Goal: Task Accomplishment & Management: Manage account settings

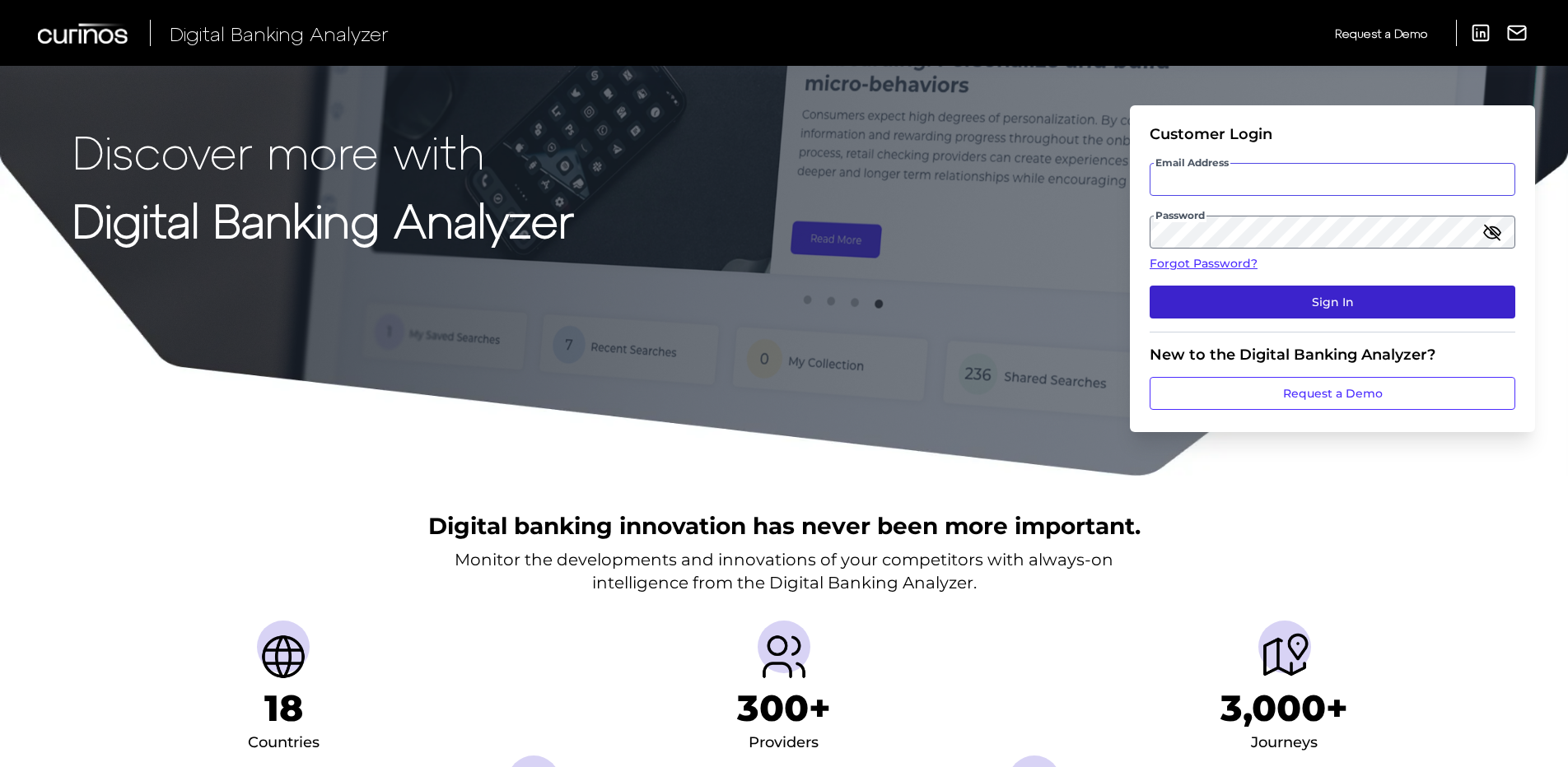
type input "[EMAIL_ADDRESS][DOMAIN_NAME]"
click at [1267, 306] on button "Sign In" at bounding box center [1332, 302] width 366 height 33
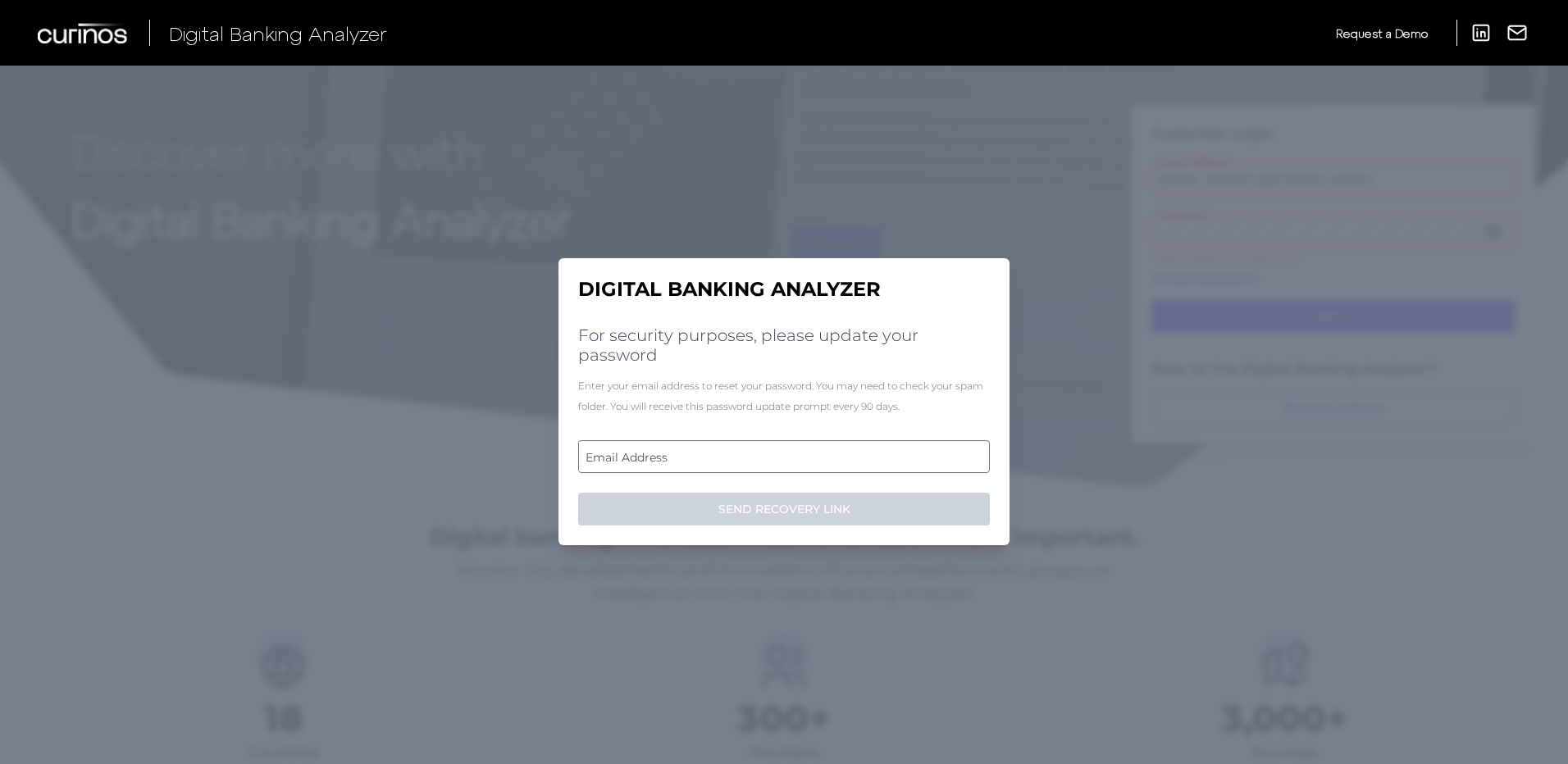
click at [632, 454] on label "Email Address" at bounding box center [784, 457] width 410 height 30
click at [632, 454] on input "email" at bounding box center [784, 457] width 412 height 33
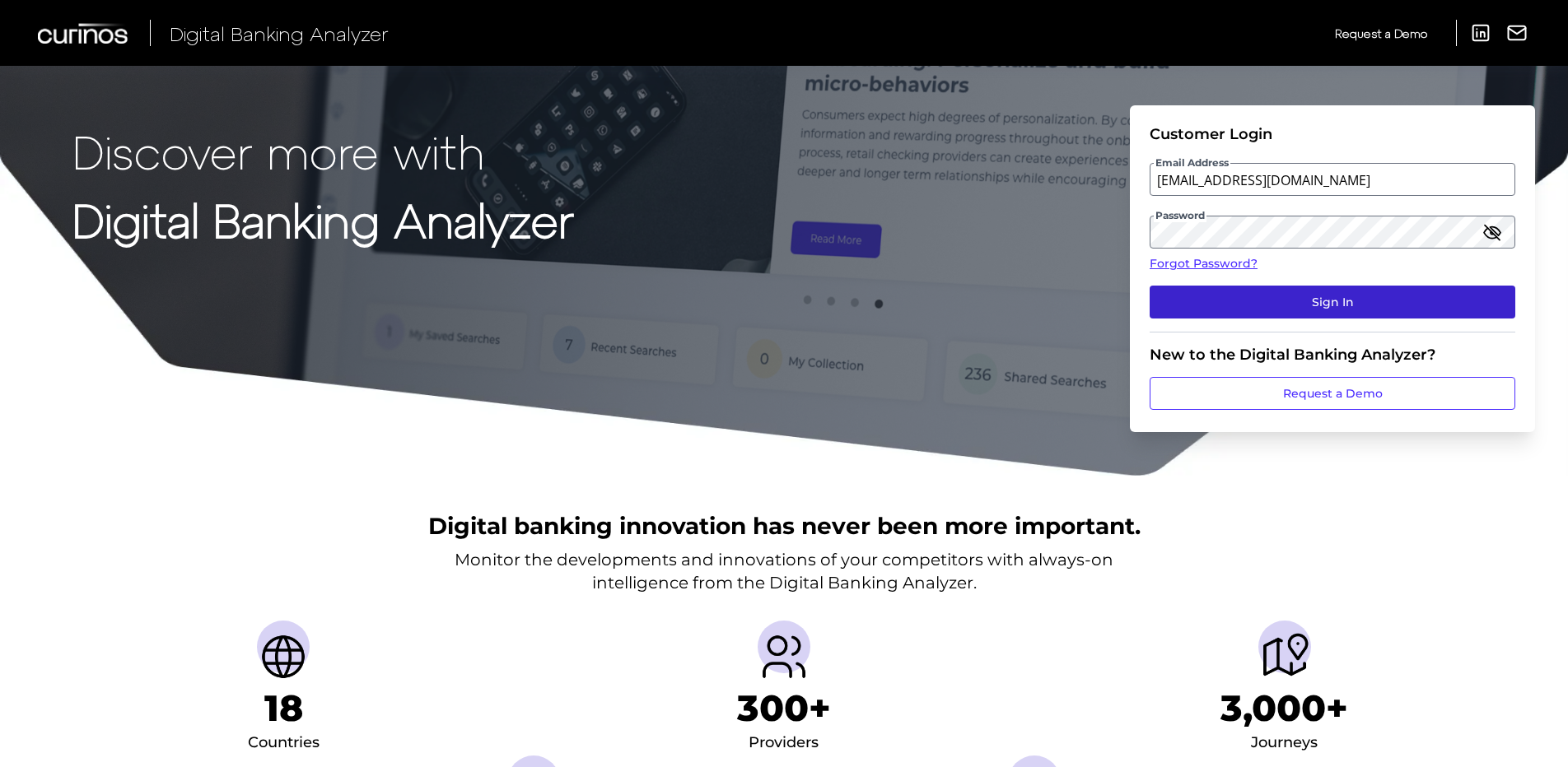
drag, startPoint x: 1305, startPoint y: 293, endPoint x: 1298, endPoint y: 300, distance: 9.9
click at [1303, 298] on button "Sign In" at bounding box center [1332, 302] width 366 height 33
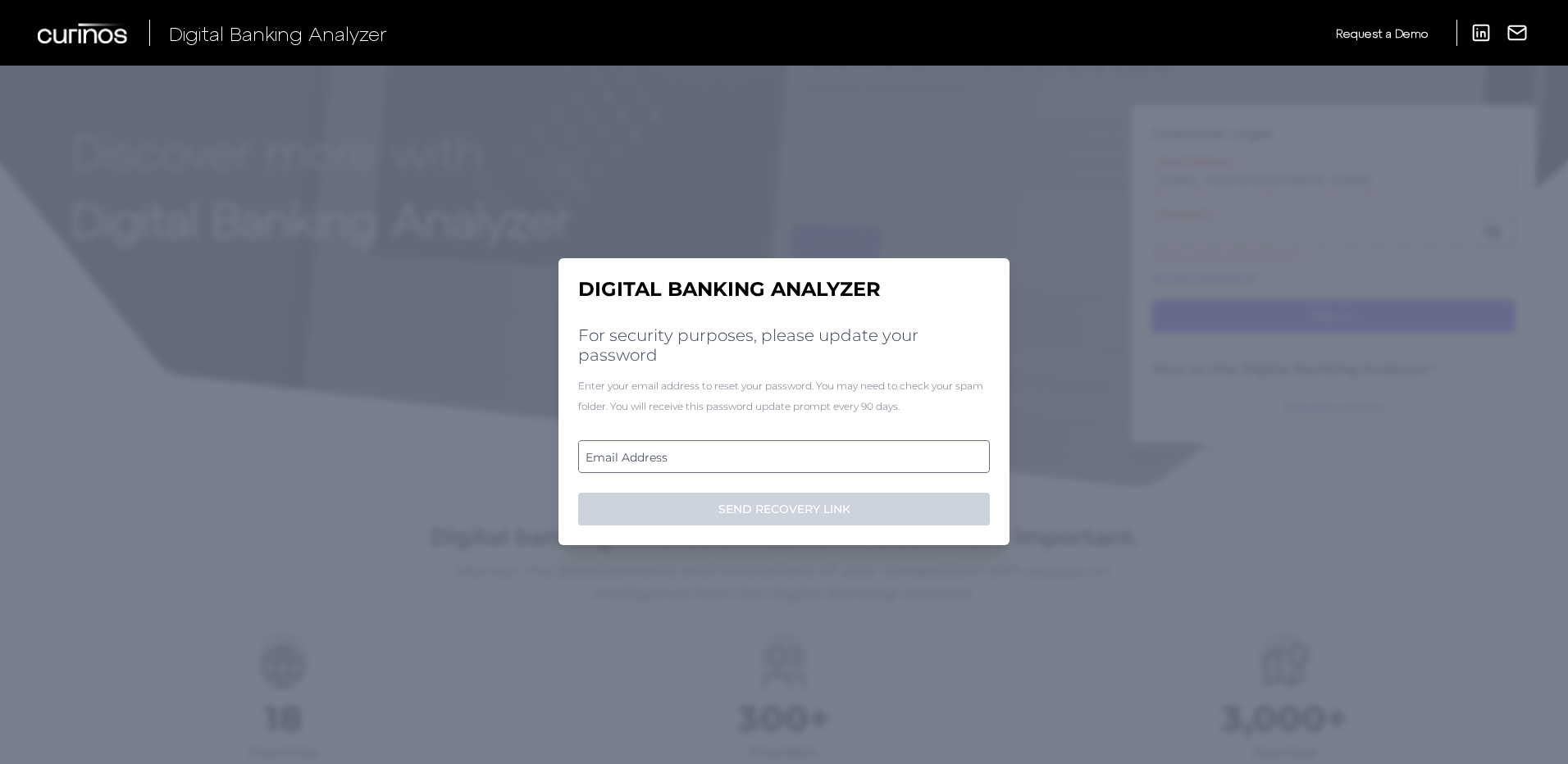
click at [622, 457] on label "Email Address" at bounding box center [784, 457] width 410 height 30
click at [622, 457] on input "email" at bounding box center [784, 457] width 412 height 33
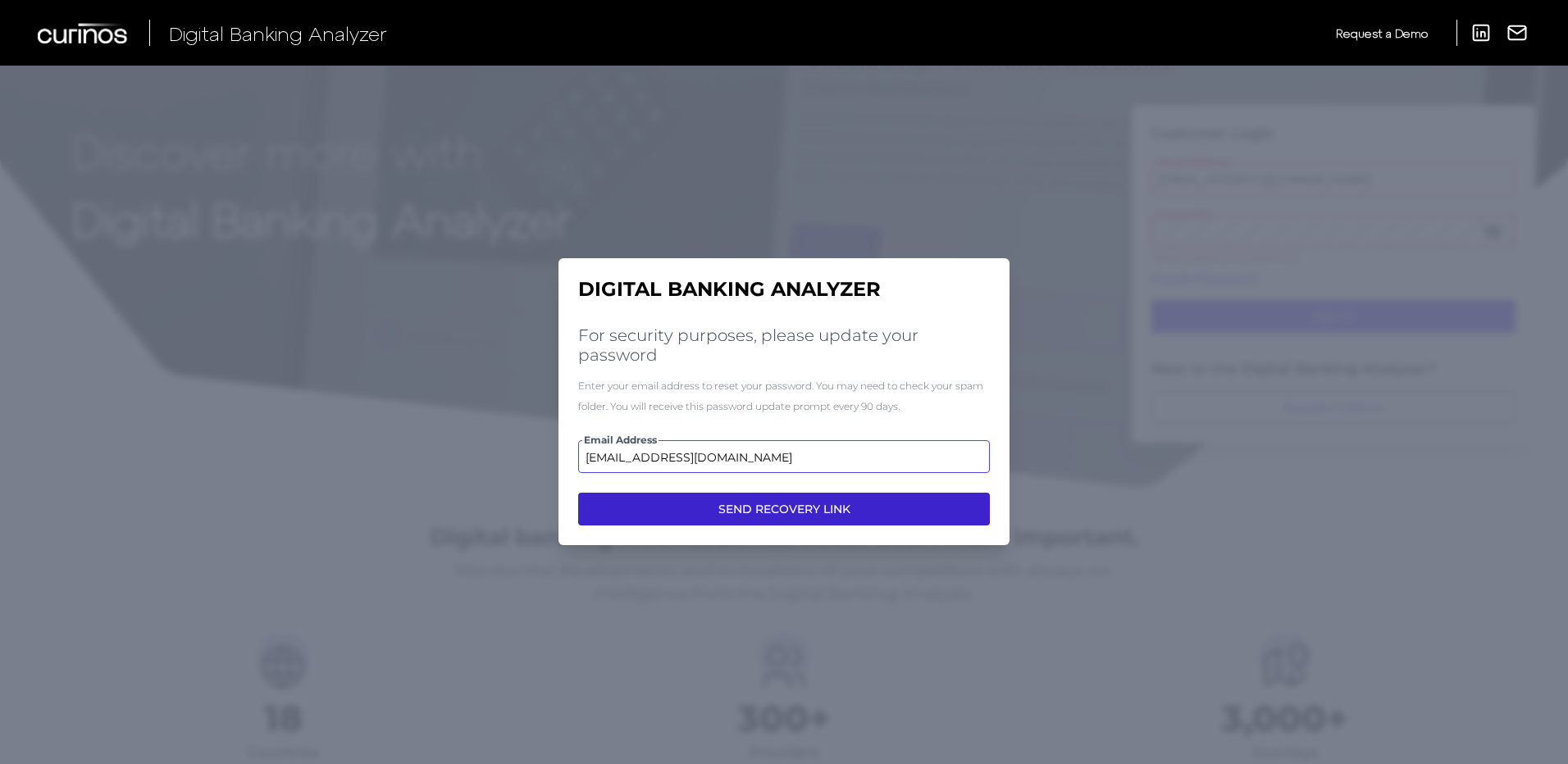
type input "[EMAIL_ADDRESS][DOMAIN_NAME]"
click at [717, 504] on button "SEND RECOVERY LINK" at bounding box center [784, 509] width 412 height 33
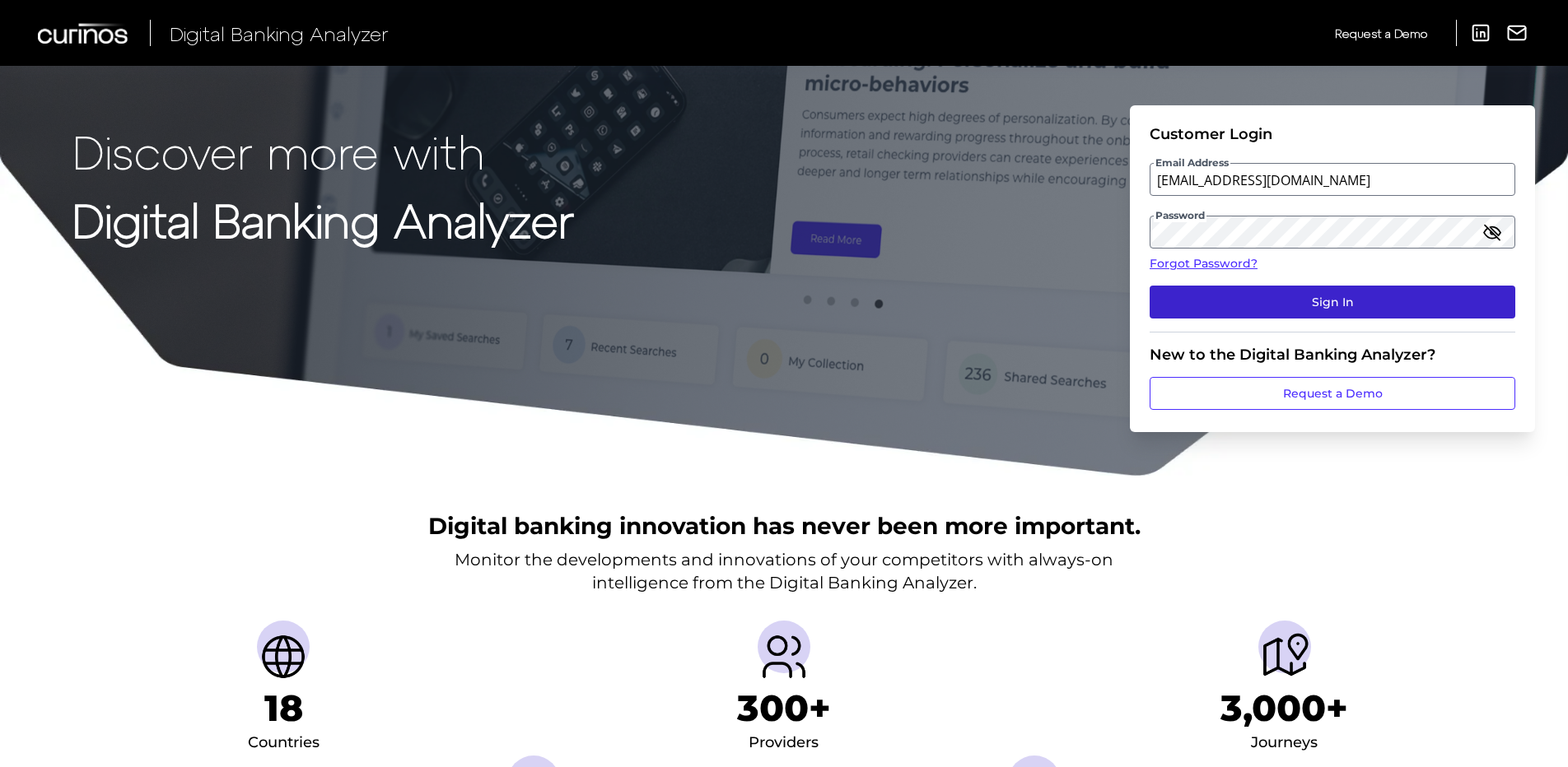
click at [1243, 303] on button "Sign In" at bounding box center [1332, 302] width 366 height 33
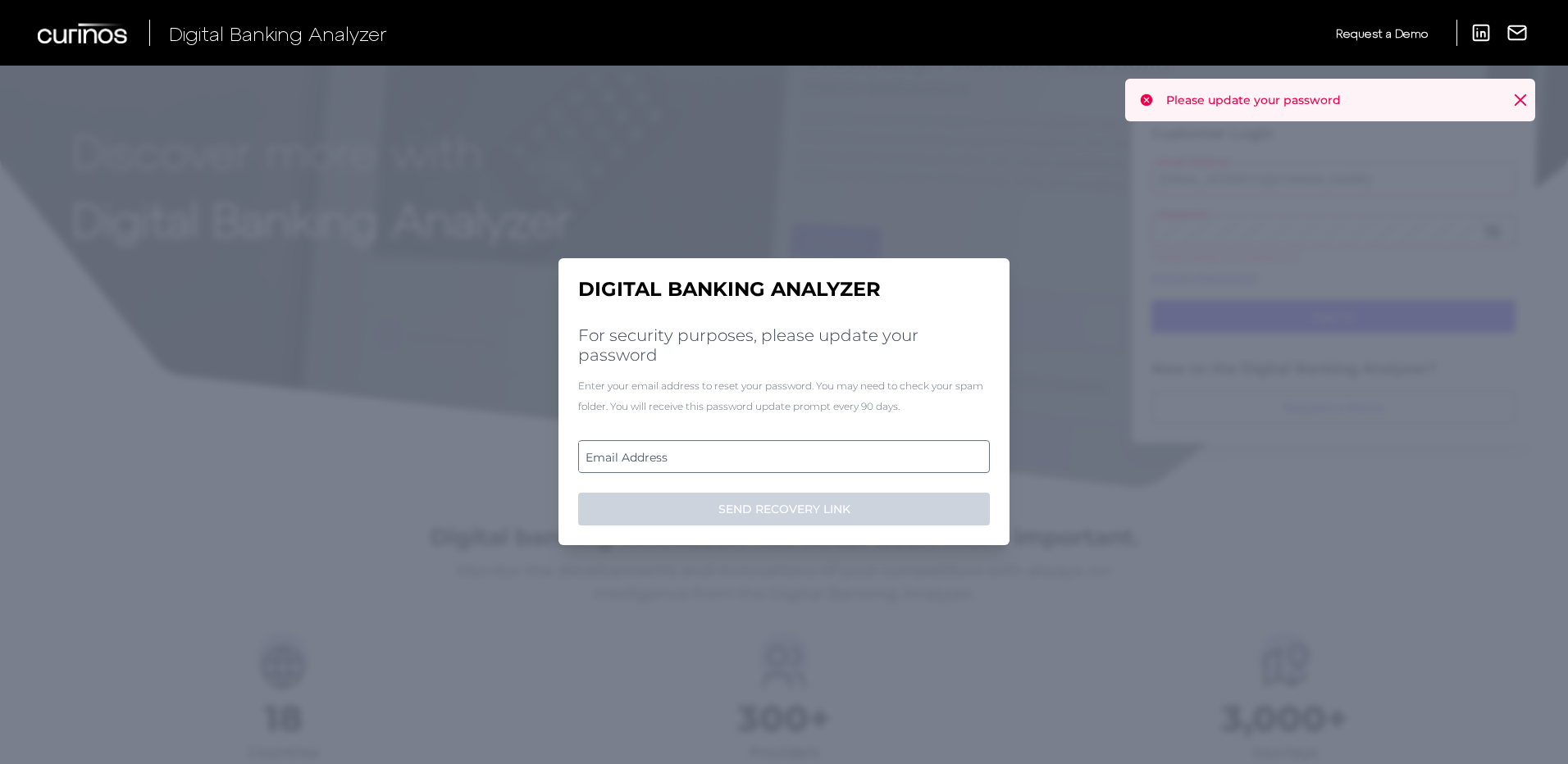
click at [711, 454] on label "Email Address" at bounding box center [784, 457] width 410 height 30
click at [711, 454] on input "email" at bounding box center [784, 457] width 412 height 33
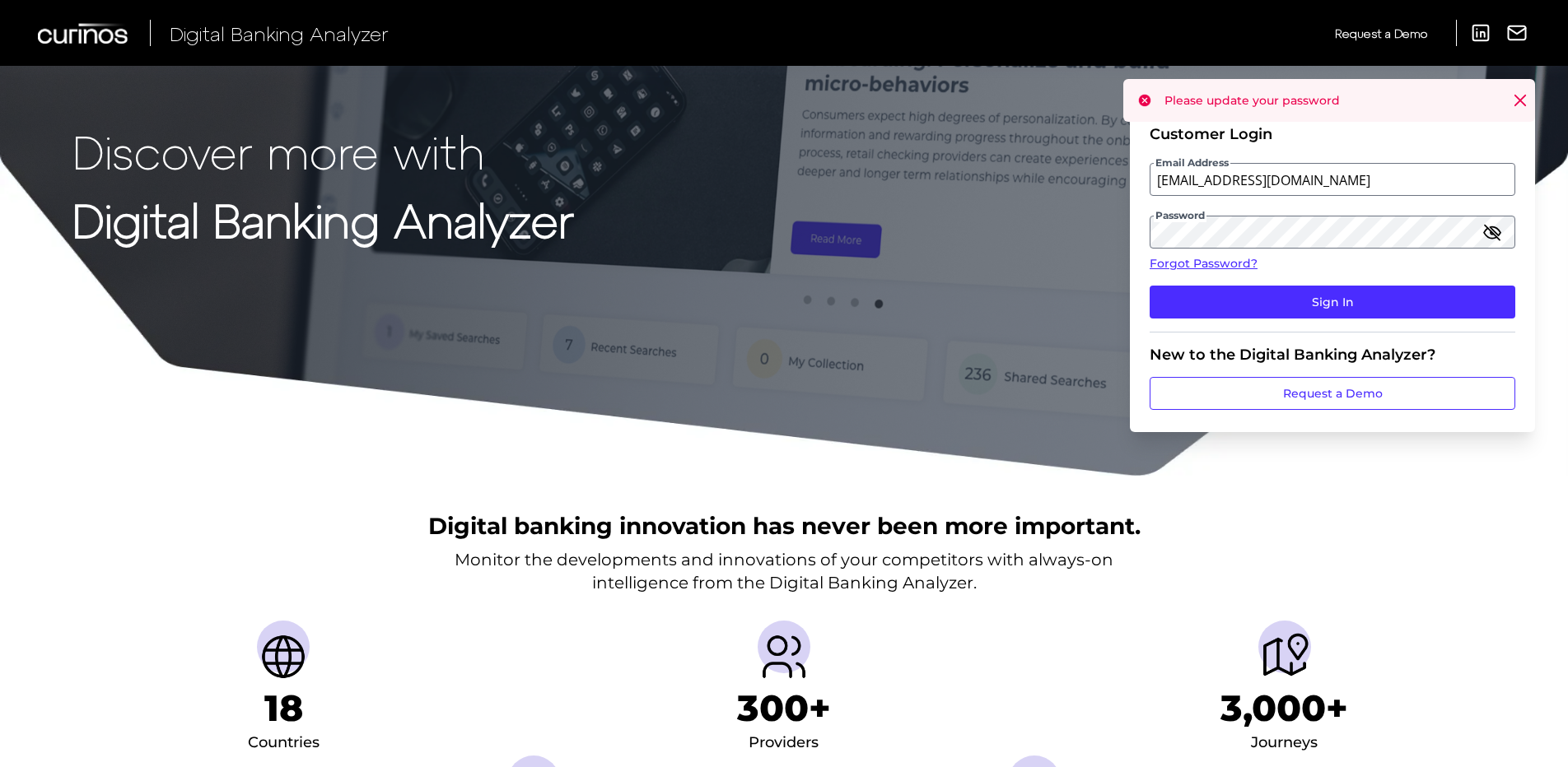
click at [1518, 101] on icon at bounding box center [1520, 100] width 17 height 17
